Goal: Find specific page/section: Find specific page/section

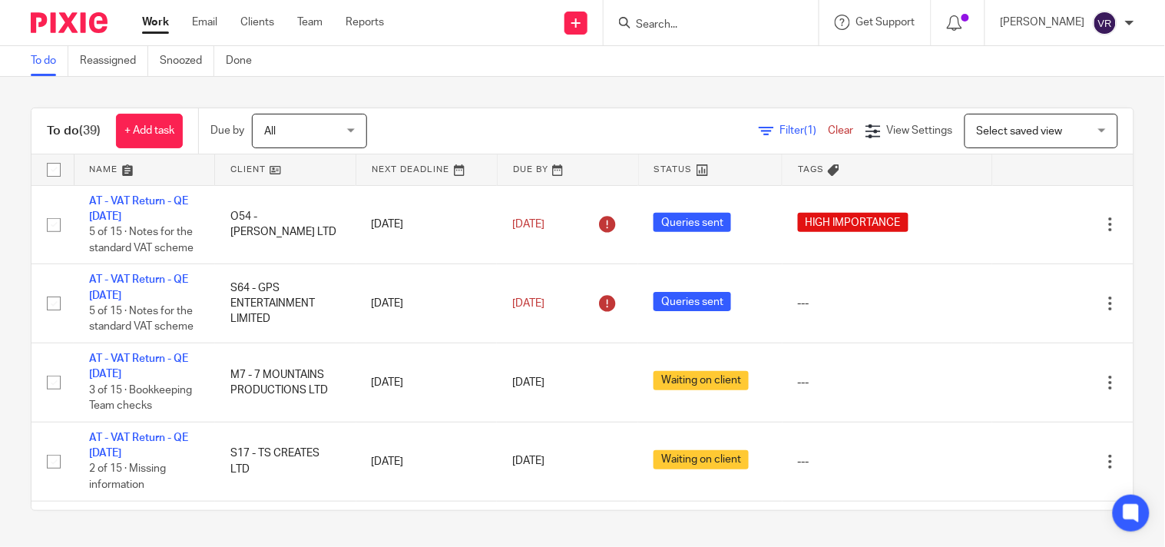
click at [697, 23] on input "Search" at bounding box center [704, 25] width 138 height 14
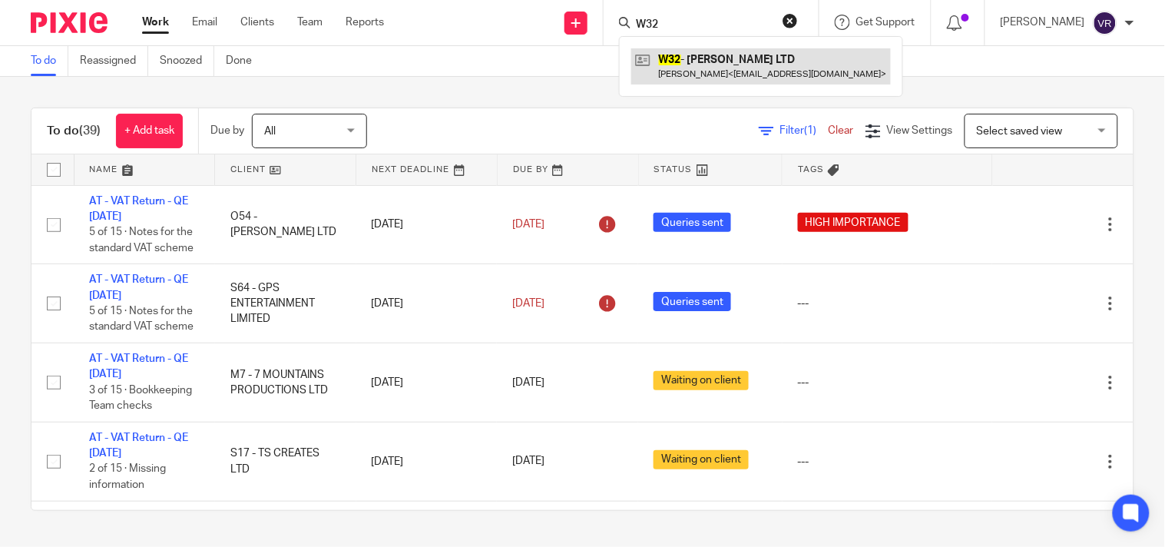
type input "W32"
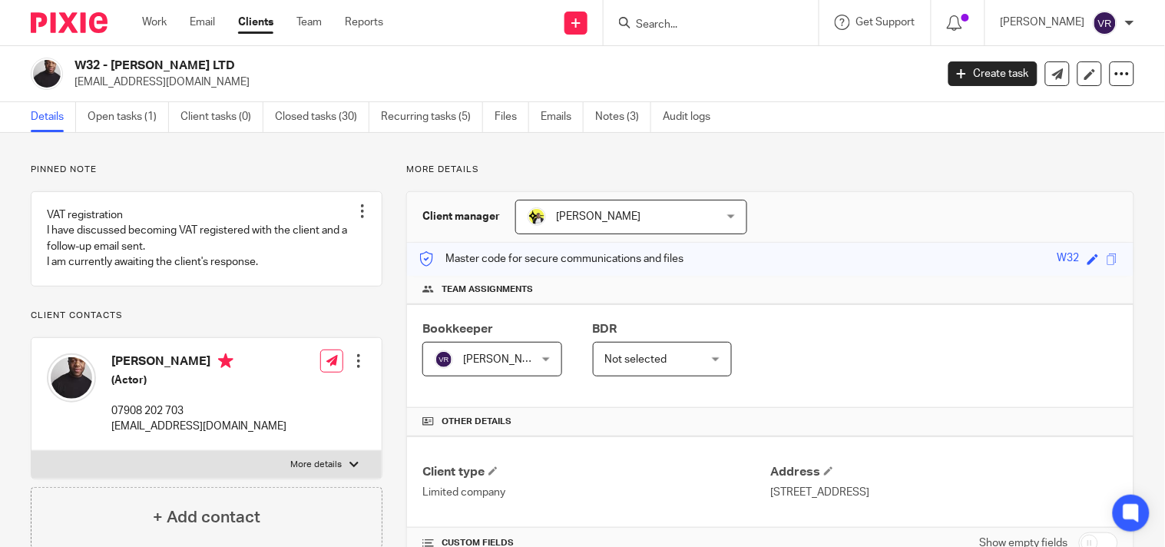
drag, startPoint x: 111, startPoint y: 69, endPoint x: 250, endPoint y: 64, distance: 139.2
click at [250, 64] on h2 "W32 - [PERSON_NAME] LTD" at bounding box center [415, 66] width 681 height 16
copy h2 "[PERSON_NAME] LTD"
click at [869, 167] on p "More details" at bounding box center [770, 170] width 728 height 12
click at [605, 118] on link "Notes (3)" at bounding box center [623, 117] width 56 height 30
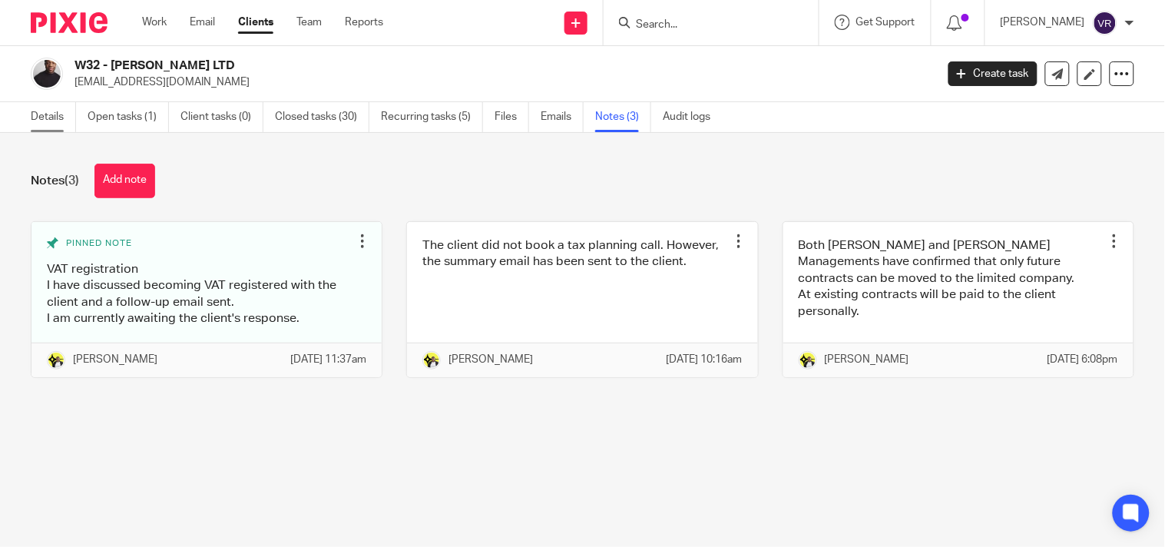
click at [38, 121] on link "Details" at bounding box center [53, 117] width 45 height 30
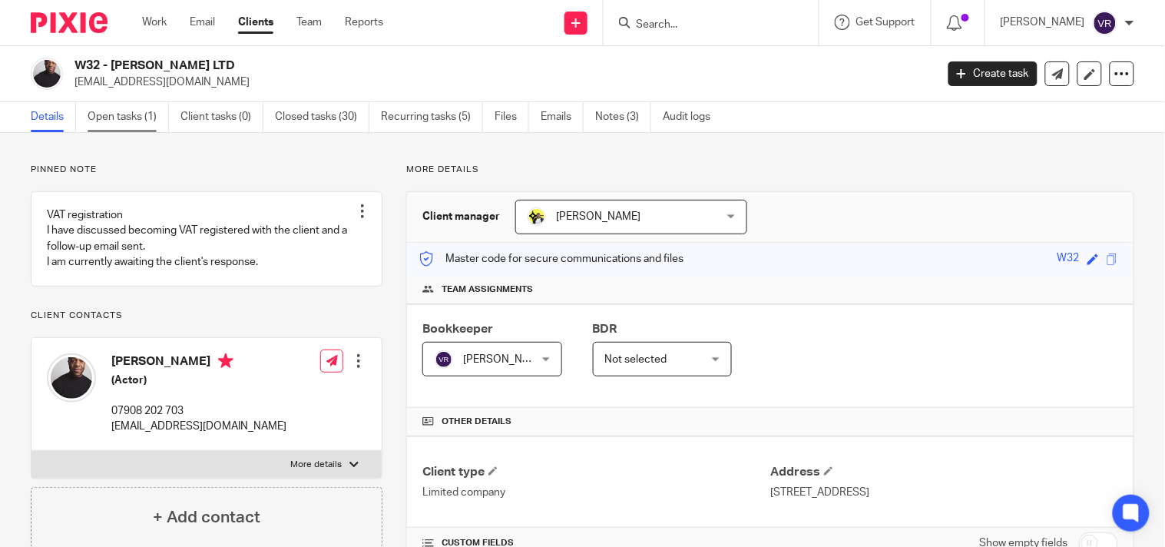
click at [151, 114] on link "Open tasks (1)" at bounding box center [128, 117] width 81 height 30
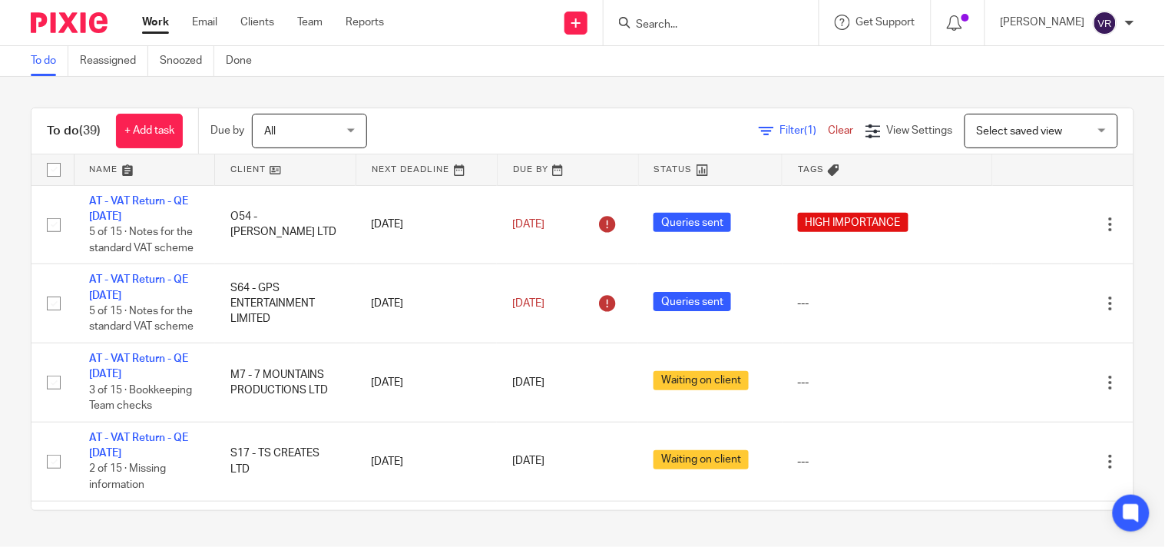
scroll to position [2731, 0]
